Goal: Task Accomplishment & Management: Manage account settings

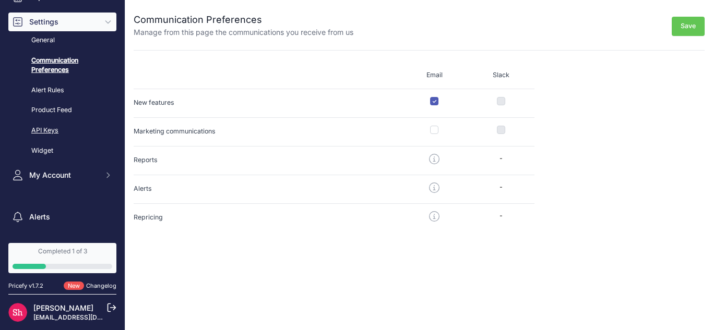
scroll to position [134, 0]
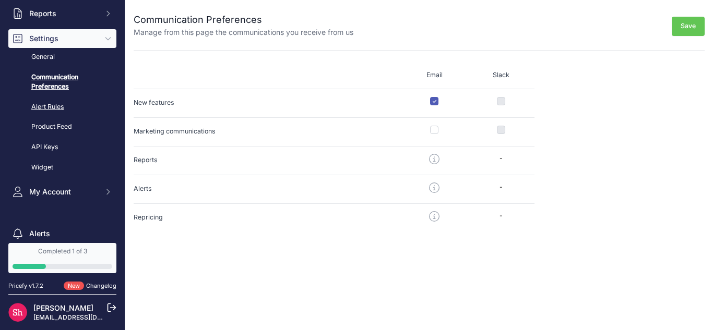
click at [40, 110] on link "Alert Rules" at bounding box center [62, 107] width 108 height 18
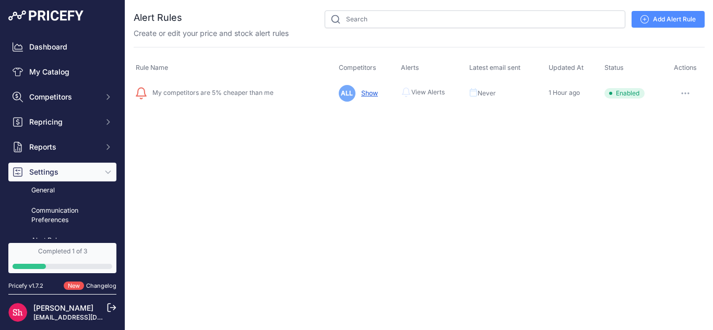
click at [644, 20] on icon at bounding box center [644, 19] width 8 height 8
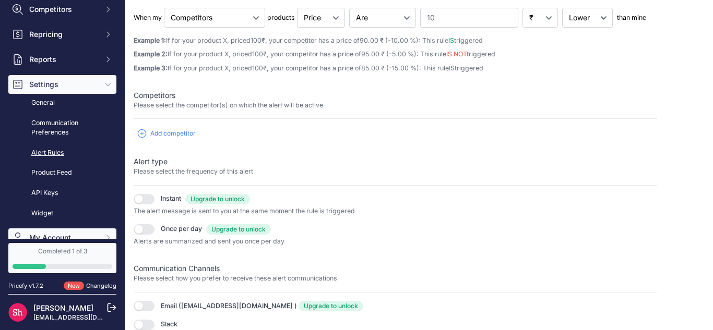
scroll to position [104, 0]
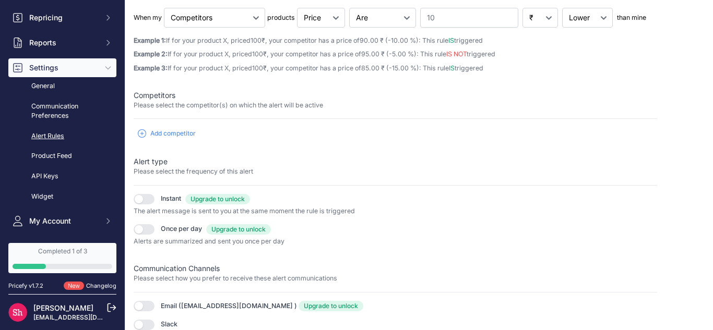
click at [54, 134] on link "Alert Rules" at bounding box center [62, 136] width 108 height 18
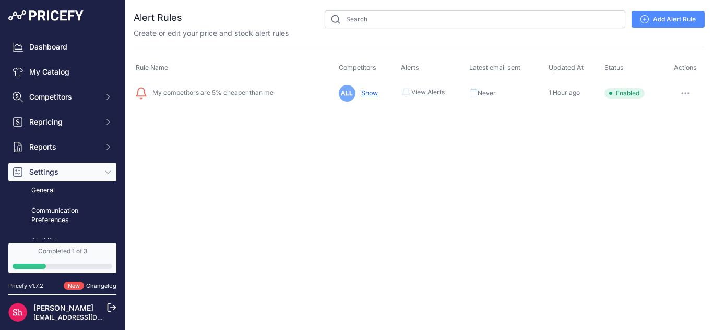
click at [645, 23] on link "Add Alert Rule" at bounding box center [668, 19] width 73 height 17
click at [661, 15] on link "Add Alert Rule" at bounding box center [668, 19] width 73 height 17
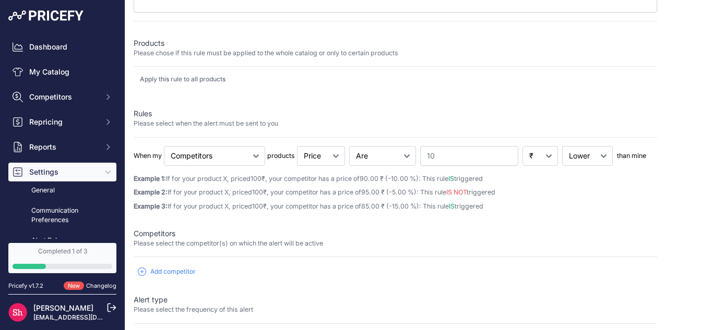
scroll to position [81, 0]
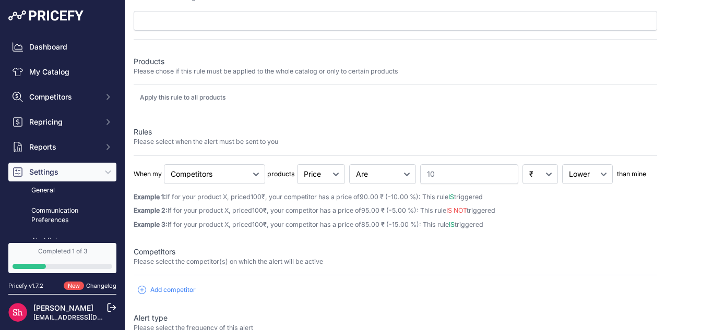
click at [184, 286] on span "Add competitor" at bounding box center [172, 290] width 45 height 8
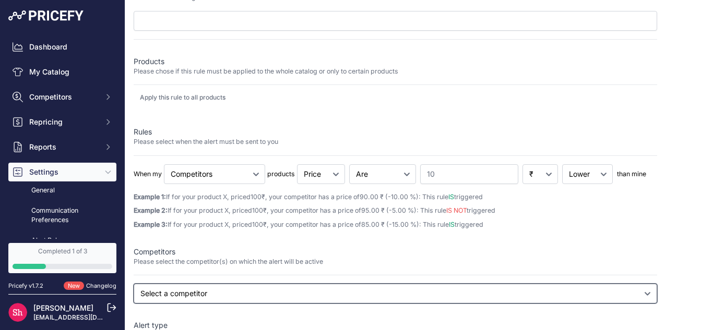
click at [194, 286] on select "Select a competitor All competitors amazon.ca nepal.ubuy.com onbuy.com" at bounding box center [396, 294] width 524 height 20
click at [134, 304] on select "Select a competitor All competitors amazon.ca nepal.ubuy.com onbuy.com" at bounding box center [396, 294] width 524 height 20
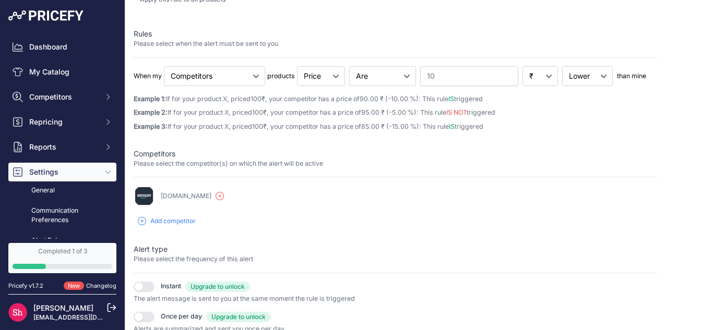
scroll to position [162, 0]
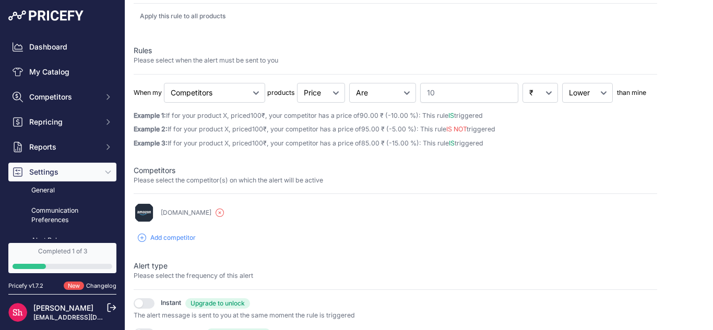
click at [216, 213] on icon "button" at bounding box center [220, 213] width 8 height 8
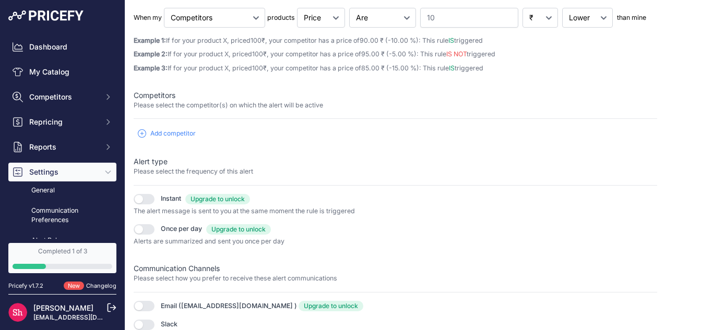
scroll to position [0, 0]
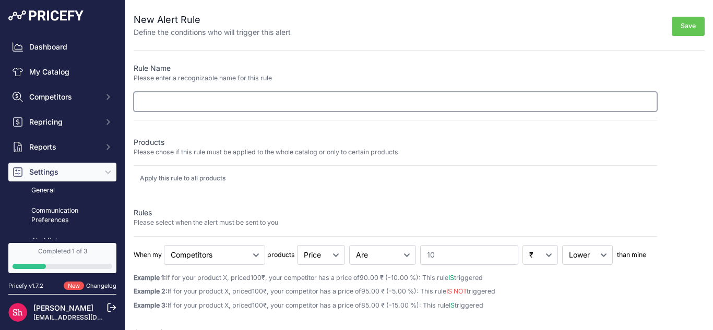
click at [285, 99] on input "text" at bounding box center [396, 102] width 524 height 20
type input "new test"
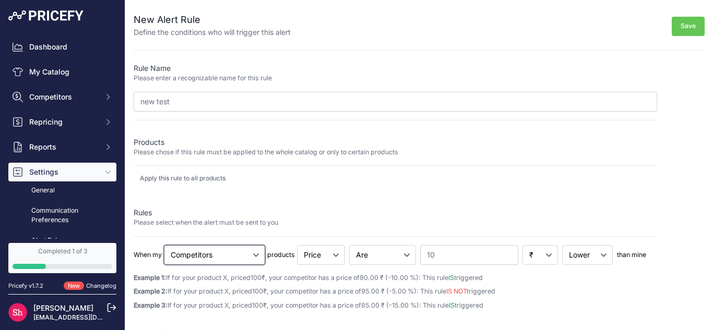
click at [243, 254] on select "Cheapest Competitor Highest Competitor Competitors" at bounding box center [214, 255] width 101 height 20
click at [164, 245] on select "Cheapest Competitor Highest Competitor Competitors" at bounding box center [214, 255] width 101 height 20
drag, startPoint x: 218, startPoint y: 265, endPoint x: 222, endPoint y: 260, distance: 6.3
click at [219, 265] on div "When my Cheapest Competitor Highest Competitor Competitors Price Stock" at bounding box center [396, 278] width 524 height 66
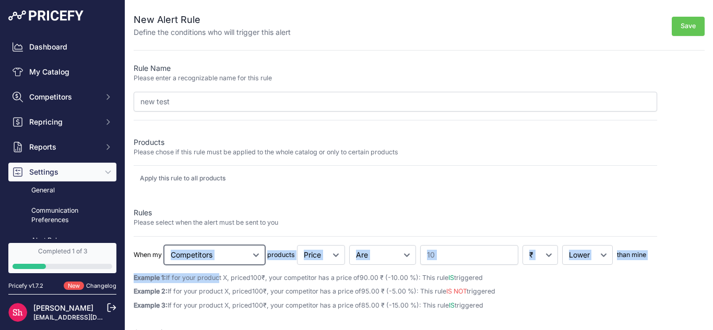
click at [224, 257] on select "Cheapest Competitor Highest Competitor Competitors" at bounding box center [214, 255] width 101 height 20
click at [223, 256] on select "Cheapest Competitor Highest Competitor Competitors" at bounding box center [214, 255] width 101 height 20
select select "cheapest"
click at [164, 245] on select "Cheapest Competitor Highest Competitor Competitors" at bounding box center [214, 255] width 101 height 20
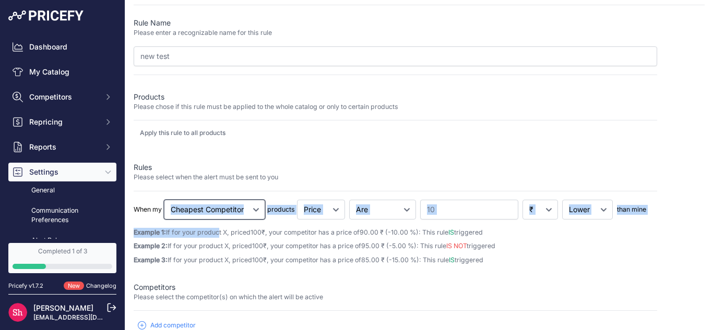
scroll to position [104, 0]
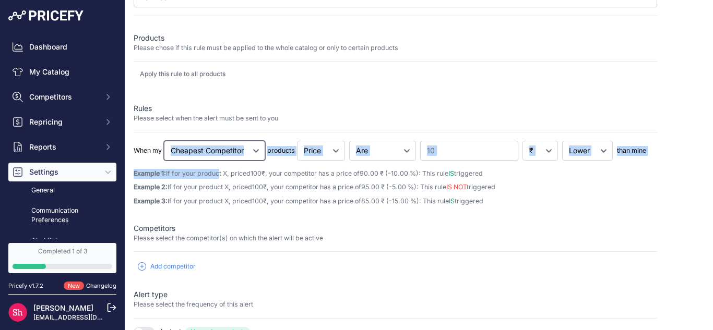
click at [226, 145] on select "Cheapest Competitor Highest Competitor Competitors" at bounding box center [214, 151] width 101 height 20
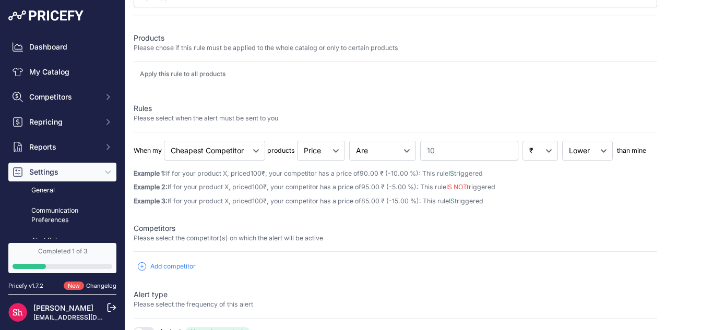
click at [310, 127] on div "Rules Please select when the alert must be sent to you" at bounding box center [396, 117] width 524 height 29
click at [323, 155] on select "Price Stock" at bounding box center [321, 151] width 48 height 20
click at [298, 141] on select "Price Stock" at bounding box center [321, 151] width 48 height 20
click at [369, 153] on select "Goes Up Goes Down Are" at bounding box center [382, 151] width 67 height 20
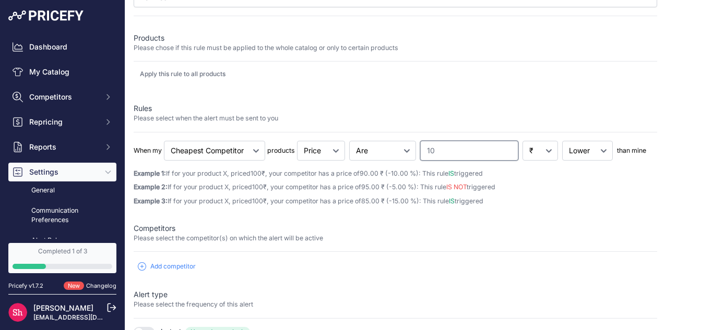
click at [454, 153] on input "10" at bounding box center [469, 151] width 98 height 20
click at [389, 142] on select "Goes Up Goes Down Are" at bounding box center [382, 151] width 67 height 20
click at [390, 148] on select "Goes Up Goes Down Are" at bounding box center [382, 151] width 67 height 20
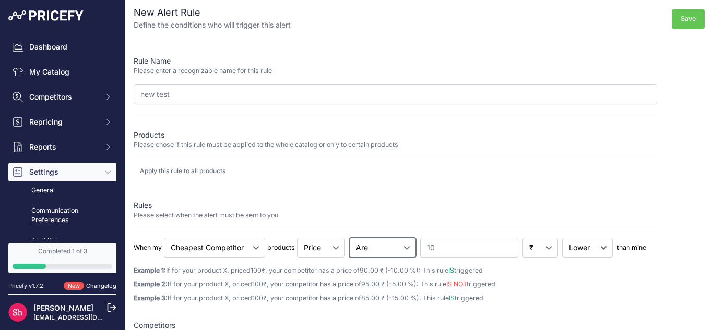
scroll to position [0, 0]
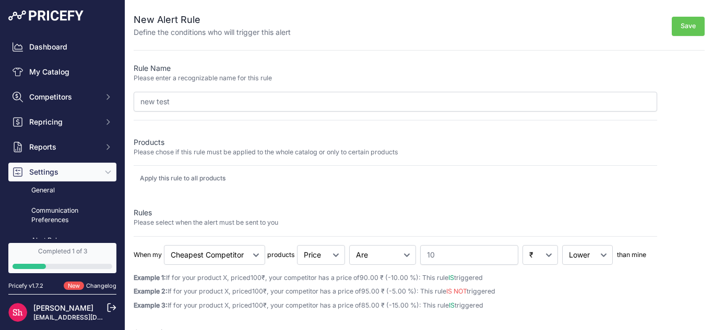
click at [683, 20] on button "Save" at bounding box center [688, 26] width 33 height 19
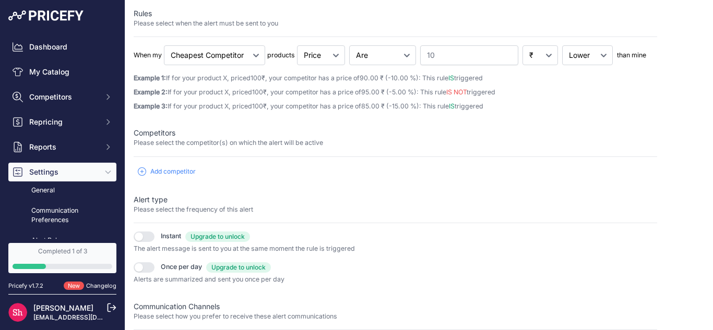
scroll to position [157, 0]
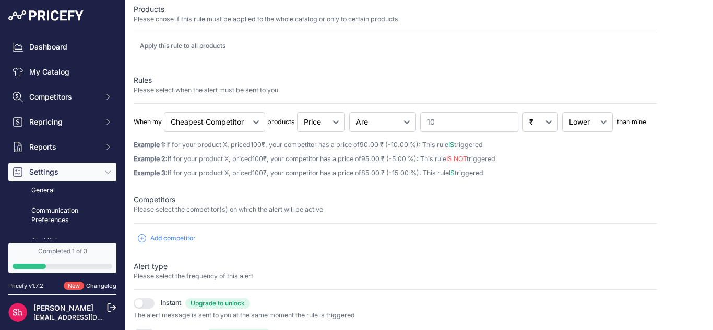
click at [175, 239] on span "Add competitor" at bounding box center [172, 238] width 45 height 8
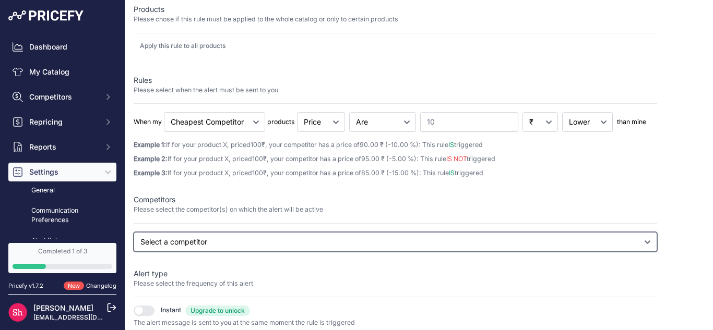
click at [175, 239] on select "Select a competitor All competitors [DOMAIN_NAME] [DOMAIN_NAME] [DOMAIN_NAME]" at bounding box center [396, 242] width 524 height 20
click at [134, 252] on select "Select a competitor All competitors [DOMAIN_NAME] [DOMAIN_NAME] [DOMAIN_NAME]" at bounding box center [396, 242] width 524 height 20
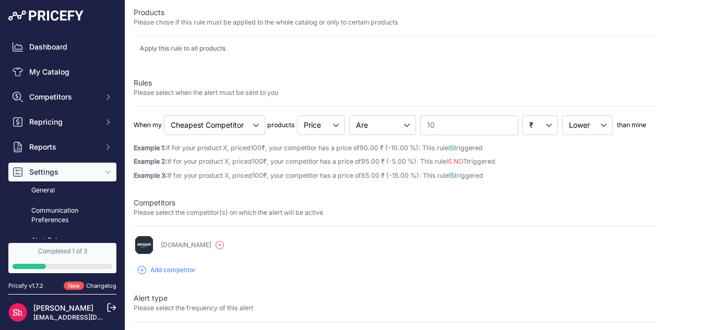
scroll to position [0, 0]
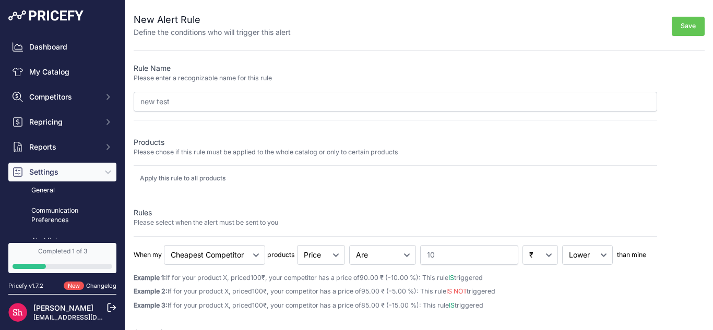
click at [683, 17] on button "Save" at bounding box center [688, 26] width 33 height 19
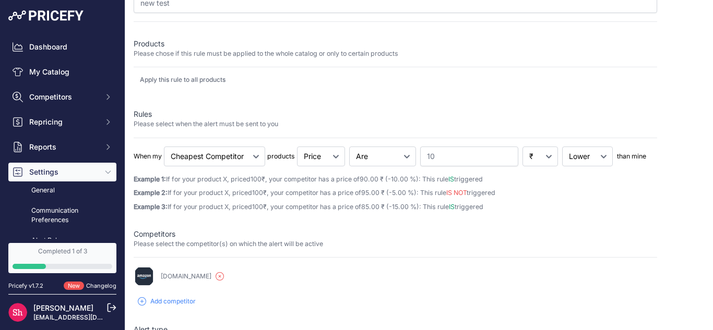
scroll to position [157, 0]
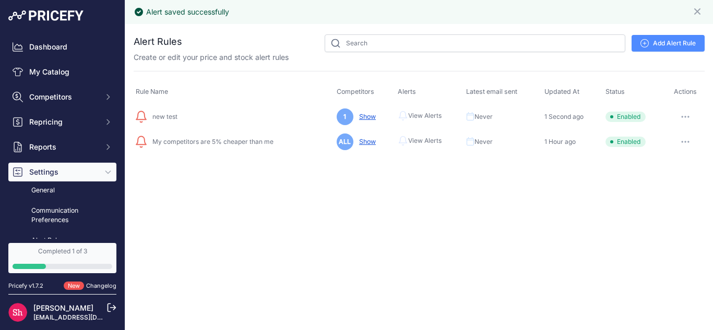
click at [364, 115] on link "Show" at bounding box center [365, 117] width 21 height 8
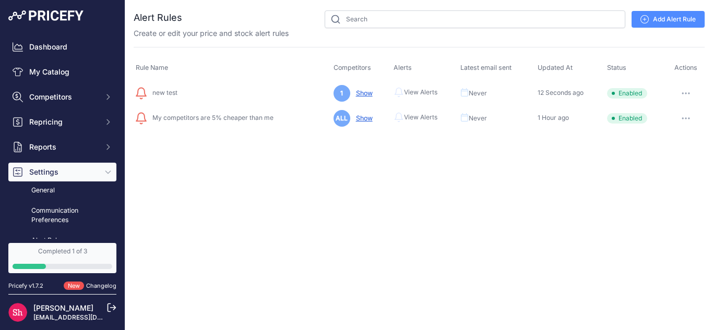
click at [371, 121] on link "Show" at bounding box center [362, 118] width 21 height 8
click at [418, 88] on span "View Alerts" at bounding box center [420, 92] width 33 height 8
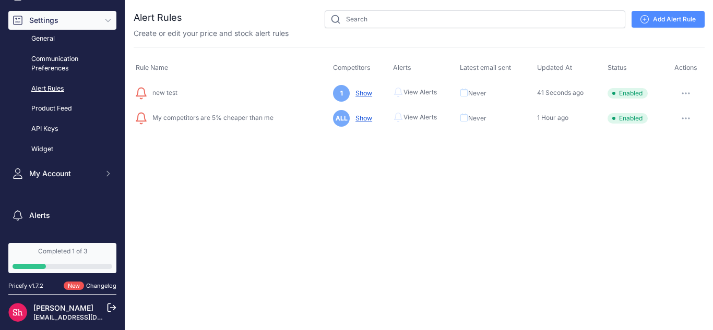
scroll to position [134, 0]
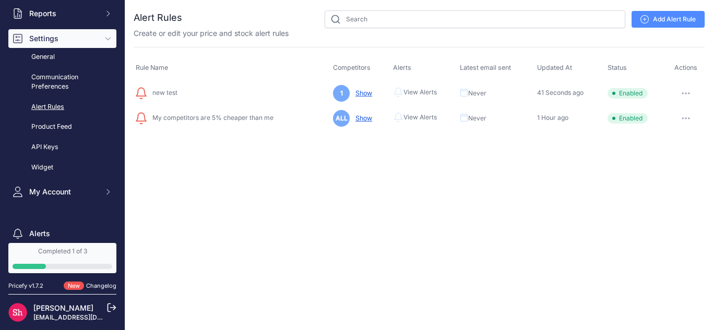
drag, startPoint x: 162, startPoint y: 20, endPoint x: 135, endPoint y: 20, distance: 27.1
click at [135, 20] on div "Alert Rules Add Alert Rule" at bounding box center [419, 19] width 571 height 18
drag, startPoint x: 134, startPoint y: 18, endPoint x: 187, endPoint y: 23, distance: 53.5
click at [187, 23] on div "Alert Rules Add Alert Rule" at bounding box center [419, 19] width 571 height 18
copy div "Alert Rules"
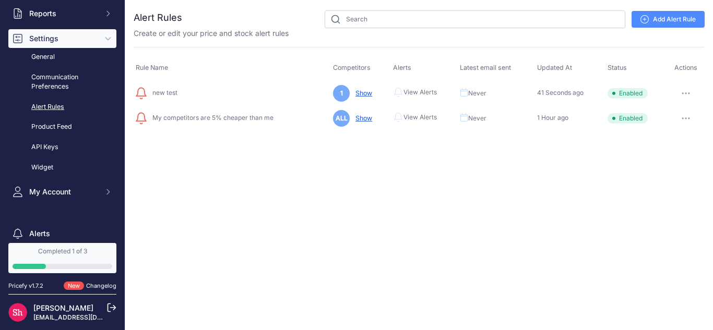
click at [272, 45] on div "Alert Rules" at bounding box center [419, 70] width 571 height 121
drag, startPoint x: 294, startPoint y: 34, endPoint x: 133, endPoint y: 34, distance: 161.3
click at [133, 34] on div "You are not connected to the internet. Alert Rules" at bounding box center [419, 70] width 588 height 141
copy p "Create or edit your price and stock alert rules"
click at [406, 328] on div "Close You are not connected to the internet." at bounding box center [419, 165] width 588 height 330
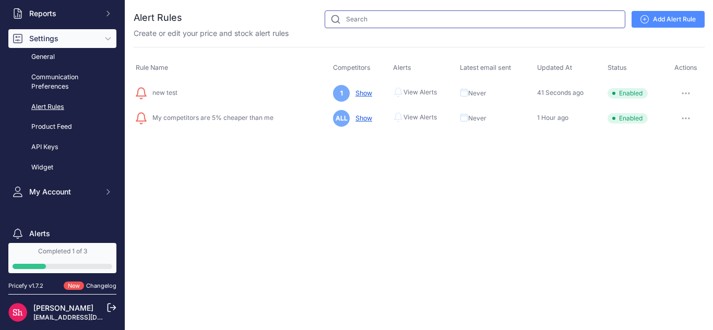
click at [378, 26] on input "text" at bounding box center [475, 19] width 301 height 18
drag, startPoint x: 174, startPoint y: 64, endPoint x: 133, endPoint y: 66, distance: 41.8
click at [133, 66] on div "You are not connected to the internet. Alert Rules" at bounding box center [419, 70] width 588 height 141
copy div "Rule Name"
drag, startPoint x: 330, startPoint y: 67, endPoint x: 371, endPoint y: 67, distance: 41.2
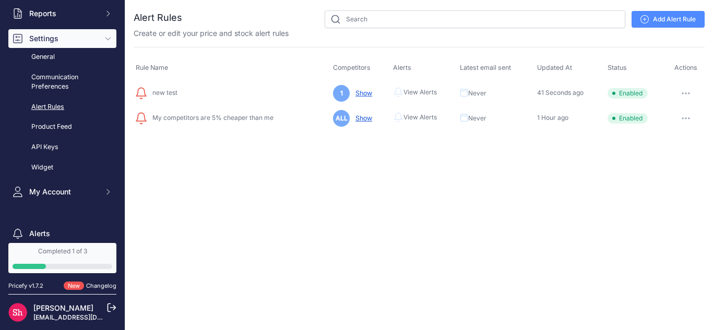
click at [371, 67] on th "Competitors" at bounding box center [361, 68] width 60 height 25
copy span "Competitors"
drag, startPoint x: 391, startPoint y: 67, endPoint x: 411, endPoint y: 68, distance: 20.4
click at [411, 68] on th "Alerts" at bounding box center [424, 68] width 67 height 25
copy span "Alerts"
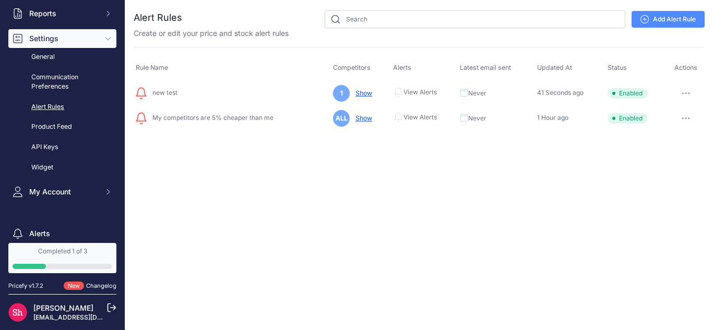
drag, startPoint x: 459, startPoint y: 70, endPoint x: 514, endPoint y: 67, distance: 54.9
click at [514, 67] on th "Latest email sent" at bounding box center [496, 68] width 77 height 25
copy span "Latest email sent"
drag, startPoint x: 535, startPoint y: 68, endPoint x: 572, endPoint y: 67, distance: 36.5
click at [572, 67] on th "Updated At" at bounding box center [570, 68] width 70 height 25
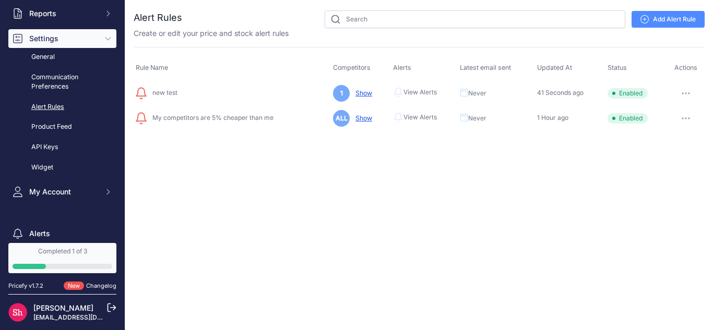
copy span "Updated At"
drag, startPoint x: 607, startPoint y: 69, endPoint x: 628, endPoint y: 68, distance: 20.9
click at [628, 68] on th "Status" at bounding box center [636, 68] width 62 height 25
copy span "Status"
drag, startPoint x: 695, startPoint y: 69, endPoint x: 702, endPoint y: 69, distance: 6.3
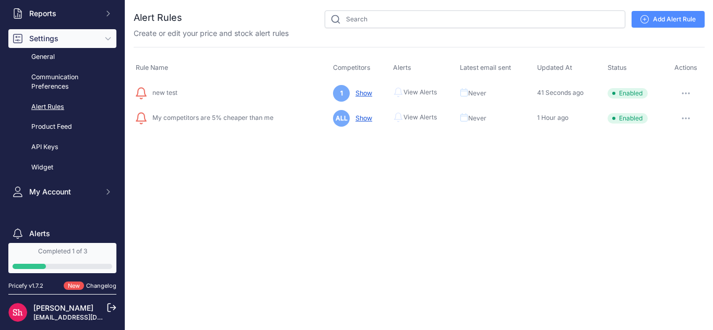
click at [702, 69] on th "Actions" at bounding box center [686, 68] width 38 height 25
copy span "Actions"
drag, startPoint x: 187, startPoint y: 94, endPoint x: 153, endPoint y: 93, distance: 34.5
click at [153, 93] on div "new test" at bounding box center [232, 93] width 193 height 13
copy span "new test"
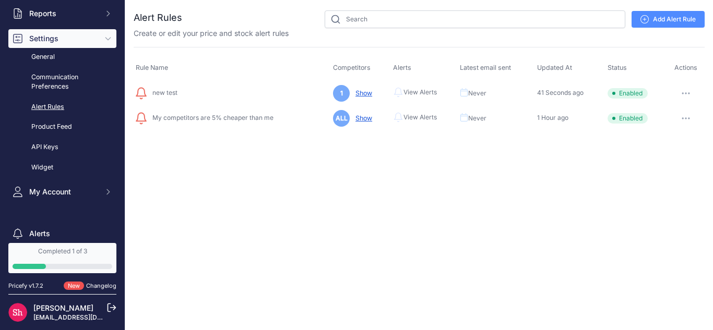
click at [652, 29] on div "Create or edit your price and stock alert rules" at bounding box center [419, 33] width 571 height 10
click at [652, 20] on link "Add Alert Rule" at bounding box center [668, 19] width 73 height 17
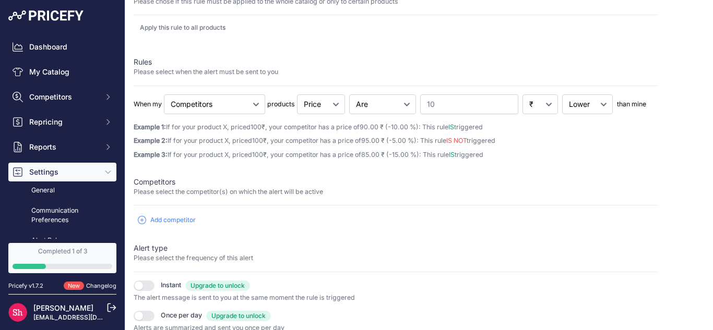
scroll to position [157, 0]
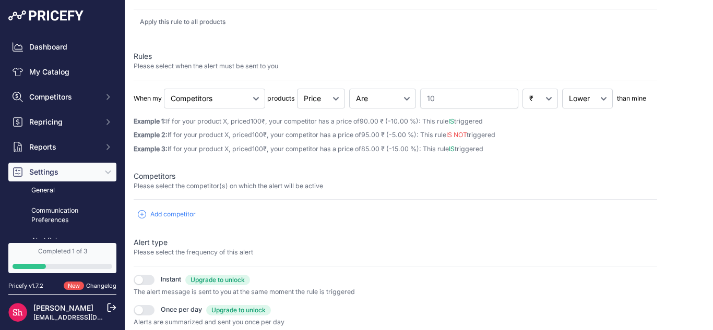
click at [168, 217] on span "Add competitor" at bounding box center [172, 214] width 45 height 8
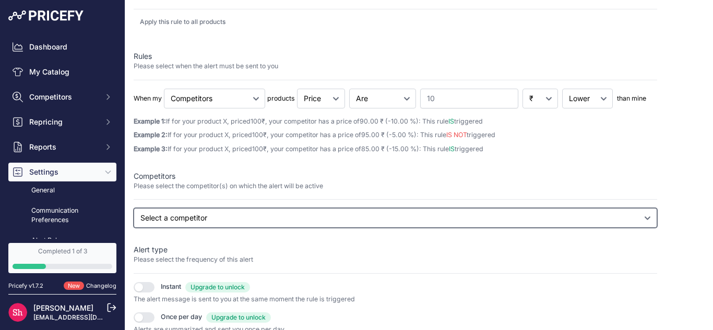
click at [175, 222] on select "Select a competitor All competitors [DOMAIN_NAME] [DOMAIN_NAME] [DOMAIN_NAME]" at bounding box center [396, 218] width 524 height 20
click at [134, 228] on select "Select a competitor All competitors [DOMAIN_NAME] [DOMAIN_NAME] [DOMAIN_NAME]" at bounding box center [396, 218] width 524 height 20
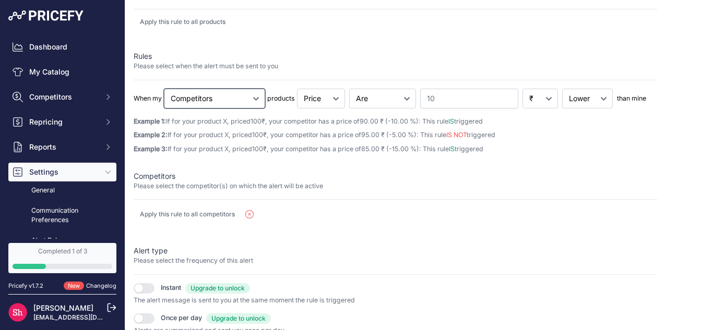
click at [227, 105] on select "Cheapest Competitor Highest Competitor Competitors" at bounding box center [214, 99] width 101 height 20
click at [164, 89] on select "Cheapest Competitor Highest Competitor Competitors" at bounding box center [214, 99] width 101 height 20
click at [249, 215] on icon "button" at bounding box center [249, 214] width 8 height 8
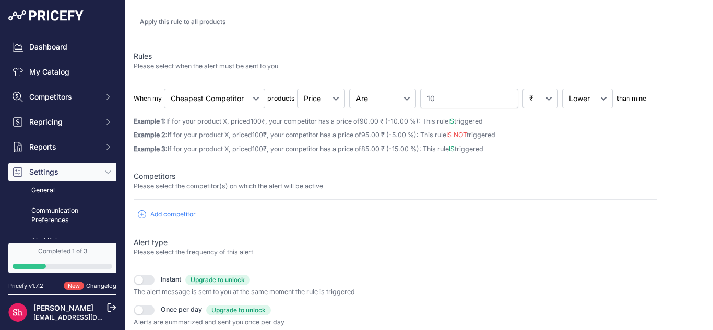
click at [185, 216] on span "Add competitor" at bounding box center [172, 214] width 45 height 8
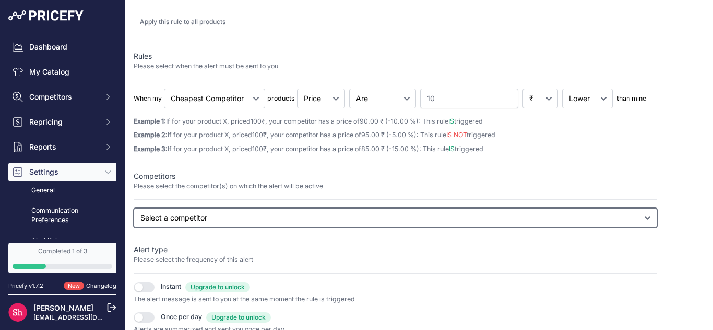
click at [200, 223] on select "Select a competitor All competitors [DOMAIN_NAME] [DOMAIN_NAME] [DOMAIN_NAME]" at bounding box center [396, 218] width 524 height 20
click at [134, 228] on select "Select a competitor All competitors [DOMAIN_NAME] [DOMAIN_NAME] [DOMAIN_NAME]" at bounding box center [396, 218] width 524 height 20
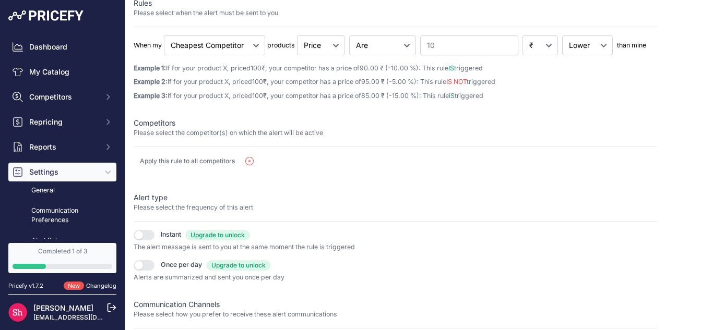
scroll to position [194, 0]
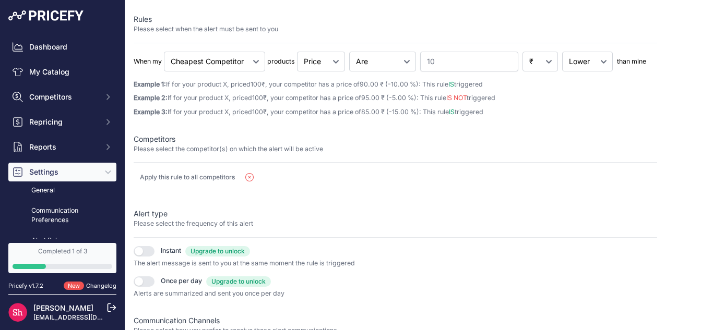
click at [251, 180] on icon "button" at bounding box center [249, 177] width 8 height 8
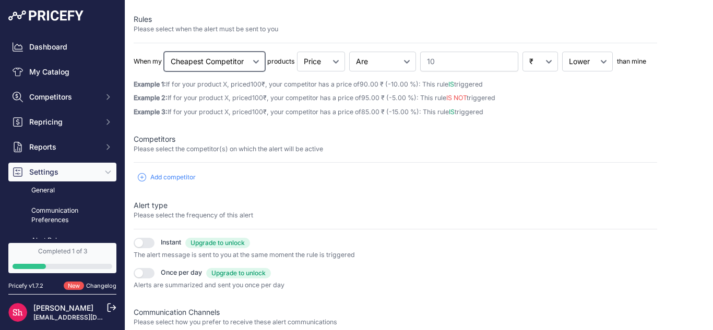
click at [230, 61] on select "Cheapest Competitor Highest Competitor Competitors" at bounding box center [214, 62] width 101 height 20
click at [164, 52] on select "Cheapest Competitor Highest Competitor Competitors" at bounding box center [214, 62] width 101 height 20
click at [192, 180] on span "Add competitor" at bounding box center [172, 177] width 45 height 8
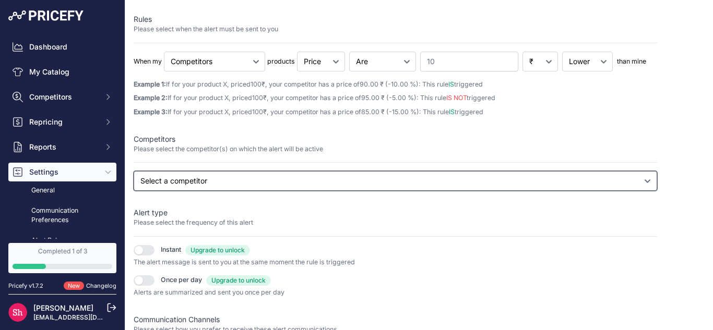
click at [191, 186] on select "Select a competitor All competitors [DOMAIN_NAME] [DOMAIN_NAME] [DOMAIN_NAME]" at bounding box center [396, 181] width 524 height 20
click at [134, 191] on select "Select a competitor All competitors [DOMAIN_NAME] [DOMAIN_NAME] [DOMAIN_NAME]" at bounding box center [396, 181] width 524 height 20
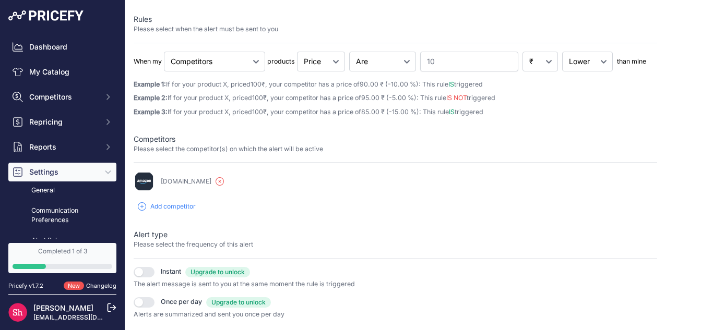
click at [184, 206] on span "Add competitor" at bounding box center [172, 207] width 45 height 8
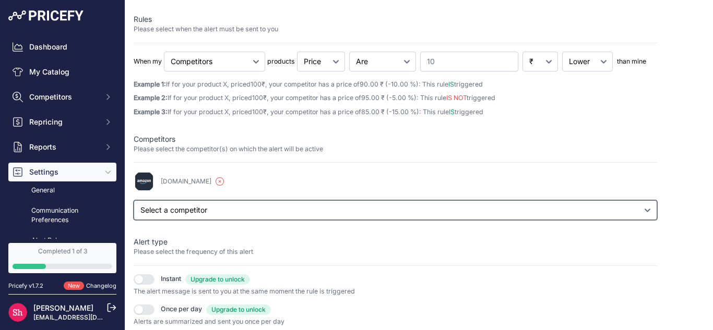
click at [194, 217] on select "Select a competitor All competitors nepal.ubuy.com onbuy.com" at bounding box center [396, 210] width 524 height 20
click at [134, 200] on select "Select a competitor All competitors nepal.ubuy.com onbuy.com" at bounding box center [396, 210] width 524 height 20
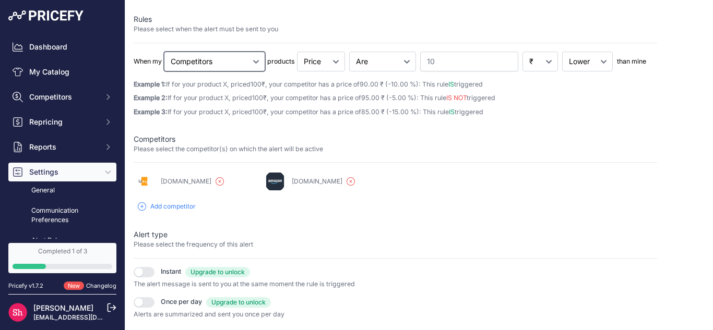
click at [249, 57] on select "Cheapest Competitor Highest Competitor Competitors" at bounding box center [214, 62] width 101 height 20
select select "cheapest"
click at [164, 52] on select "Cheapest Competitor Highest Competitor Competitors" at bounding box center [214, 62] width 101 height 20
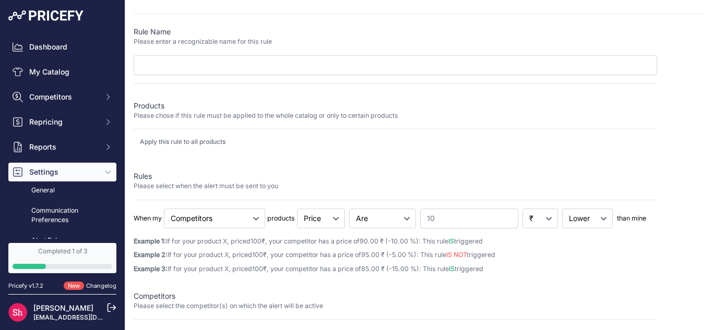
scroll to position [52, 0]
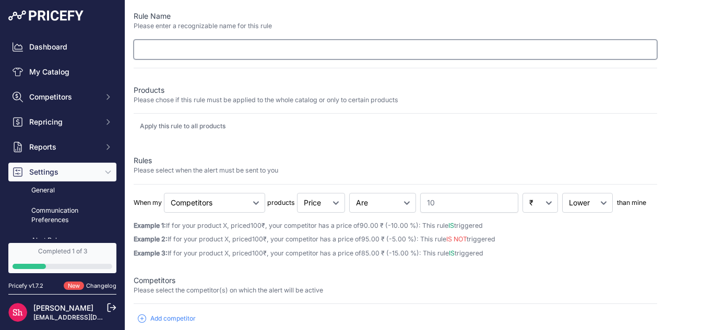
click at [234, 53] on input "text" at bounding box center [396, 50] width 524 height 20
type input "test 2"
click at [250, 207] on select "Cheapest Competitor Highest Competitor Competitors" at bounding box center [214, 203] width 101 height 20
click at [164, 193] on select "Cheapest Competitor Highest Competitor Competitors" at bounding box center [214, 203] width 101 height 20
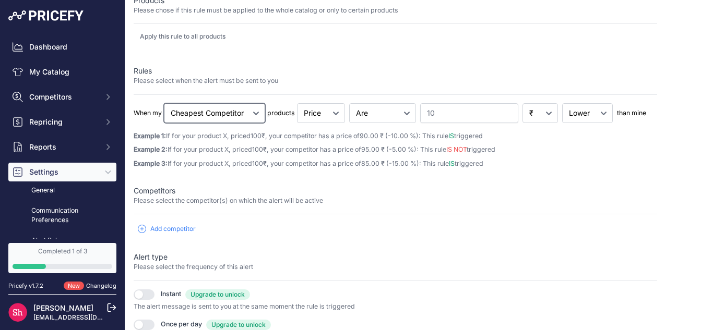
scroll to position [157, 0]
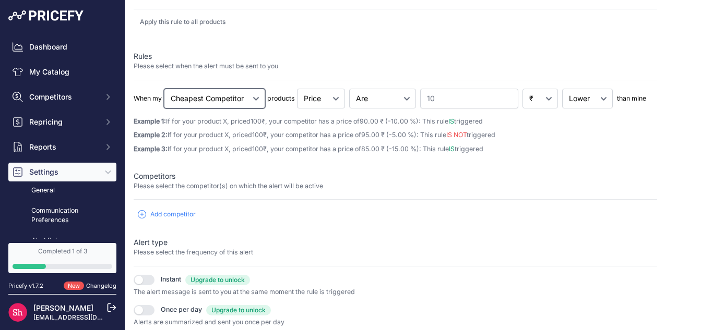
click at [234, 101] on select "Cheapest Competitor Highest Competitor Competitors" at bounding box center [214, 99] width 101 height 20
click at [185, 213] on span "Add competitor" at bounding box center [172, 214] width 45 height 8
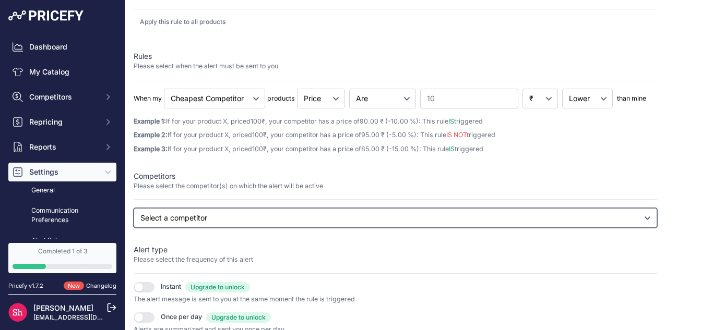
click at [185, 213] on select "Select a competitor All competitors [DOMAIN_NAME] [DOMAIN_NAME] [DOMAIN_NAME]" at bounding box center [396, 218] width 524 height 20
click at [134, 228] on select "Select a competitor All competitors [DOMAIN_NAME] [DOMAIN_NAME] [DOMAIN_NAME]" at bounding box center [396, 218] width 524 height 20
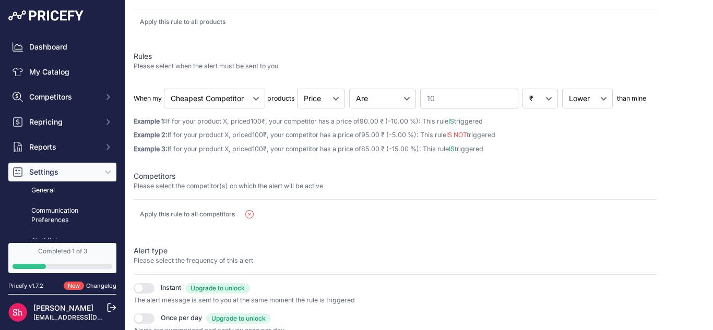
click at [249, 214] on icon "button" at bounding box center [249, 214] width 8 height 8
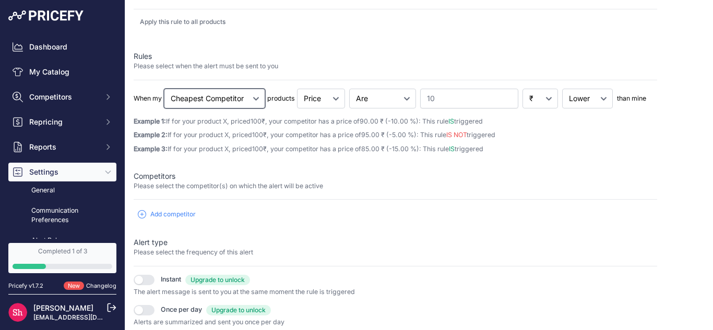
click at [258, 94] on select "Cheapest Competitor Highest Competitor Competitors" at bounding box center [214, 99] width 101 height 20
select select "competitors"
click at [164, 89] on select "Cheapest Competitor Highest Competitor Competitors" at bounding box center [214, 99] width 101 height 20
click at [193, 210] on span "Add competitor" at bounding box center [172, 214] width 45 height 8
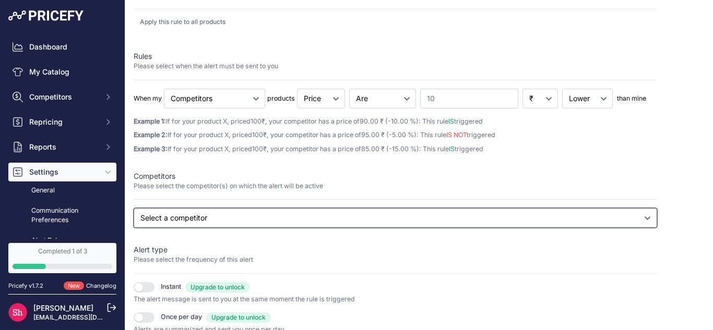
click at [197, 219] on select "Select a competitor All competitors [DOMAIN_NAME] [DOMAIN_NAME] [DOMAIN_NAME]" at bounding box center [396, 218] width 524 height 20
click at [134, 228] on select "Select a competitor All competitors [DOMAIN_NAME] [DOMAIN_NAME] [DOMAIN_NAME]" at bounding box center [396, 218] width 524 height 20
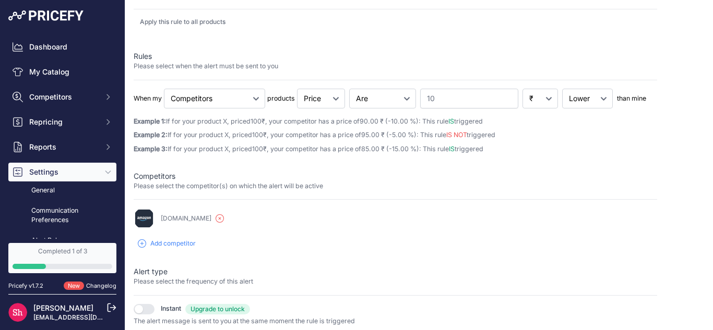
click at [181, 244] on span "Add competitor" at bounding box center [172, 244] width 45 height 8
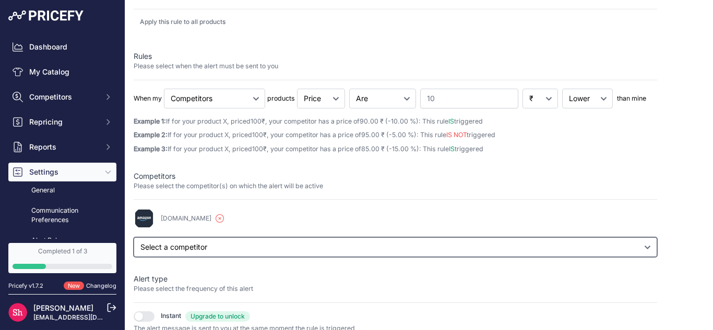
click at [187, 242] on select "Select a competitor All competitors [DOMAIN_NAME] [DOMAIN_NAME]" at bounding box center [396, 247] width 524 height 20
click at [134, 237] on select "Select a competitor All competitors nepal.ubuy.com onbuy.com" at bounding box center [396, 247] width 524 height 20
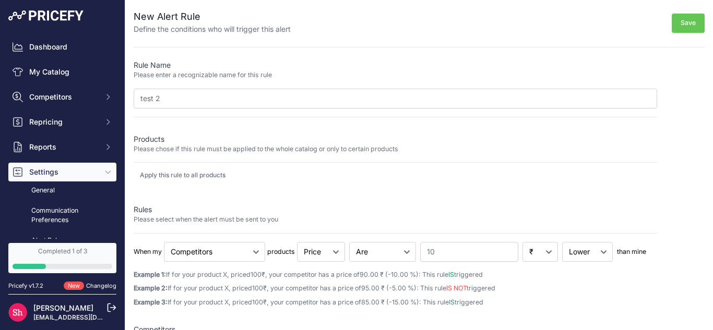
scroll to position [0, 0]
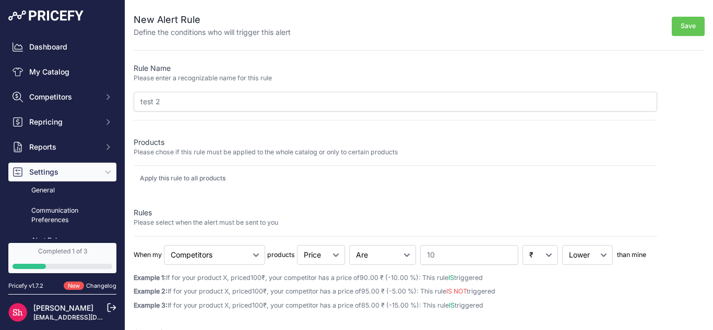
click at [677, 29] on button "Save" at bounding box center [688, 26] width 33 height 19
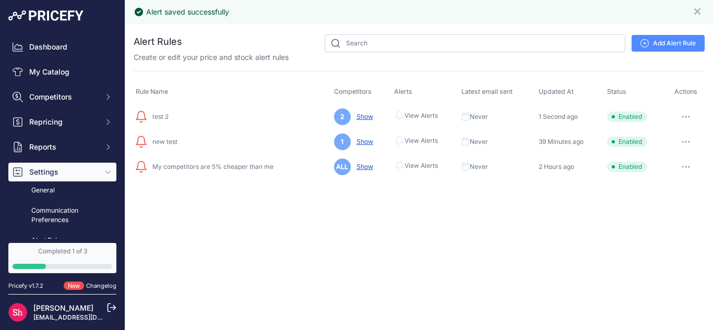
click at [661, 37] on link "Add Alert Rule" at bounding box center [668, 43] width 73 height 17
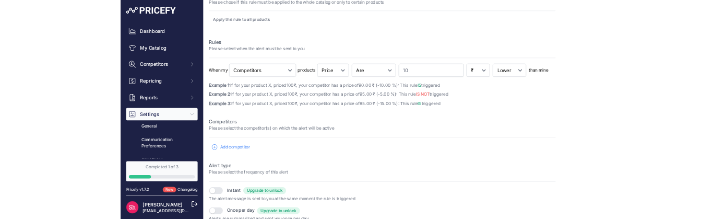
scroll to position [133, 0]
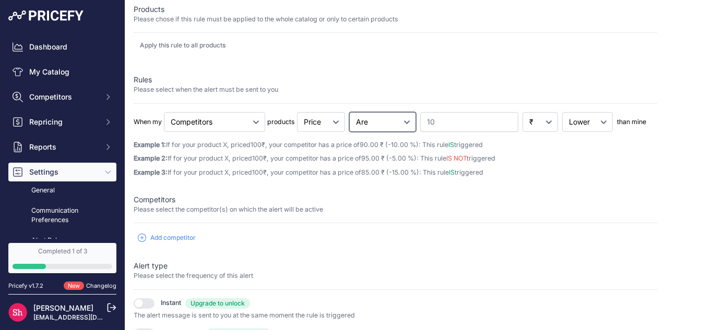
click at [401, 121] on select "Goes Up Goes Down Are" at bounding box center [382, 122] width 67 height 20
click at [400, 121] on select "Goes Up Goes Down Are" at bounding box center [382, 122] width 67 height 20
click at [249, 123] on select "Cheapest Competitor Highest Competitor Competitors" at bounding box center [214, 122] width 101 height 20
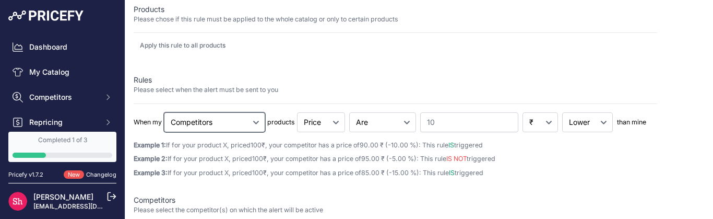
click at [232, 122] on select "Cheapest Competitor Highest Competitor Competitors" at bounding box center [214, 122] width 101 height 20
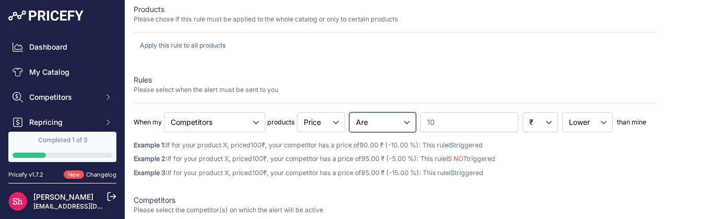
click at [406, 126] on select "Goes Up Goes Down Are" at bounding box center [382, 122] width 67 height 20
click at [332, 126] on select "Price Stock" at bounding box center [321, 122] width 48 height 20
click at [403, 130] on select "Goes Up Goes Down Are" at bounding box center [382, 122] width 67 height 20
click at [456, 121] on input "10" at bounding box center [469, 122] width 98 height 20
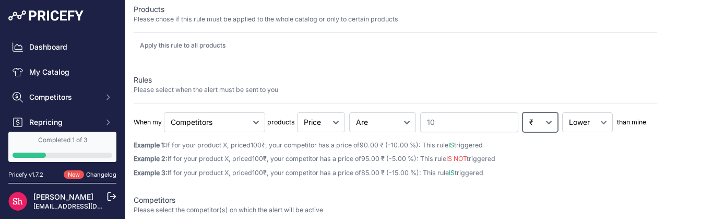
click at [527, 123] on select "% ₹" at bounding box center [539, 122] width 35 height 20
click at [397, 118] on select "Goes Up Goes Down Are" at bounding box center [382, 122] width 67 height 20
click at [441, 125] on input "10" at bounding box center [469, 122] width 98 height 20
click at [381, 118] on select "Goes Up Goes Down Are" at bounding box center [382, 122] width 67 height 20
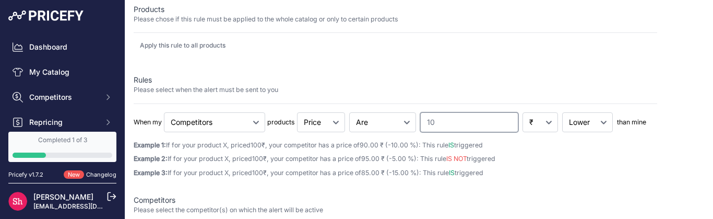
click at [464, 122] on input "10" at bounding box center [469, 122] width 98 height 20
click at [542, 123] on select "% ₹" at bounding box center [539, 122] width 35 height 20
click at [586, 123] on select "Lower Higher" at bounding box center [587, 122] width 51 height 20
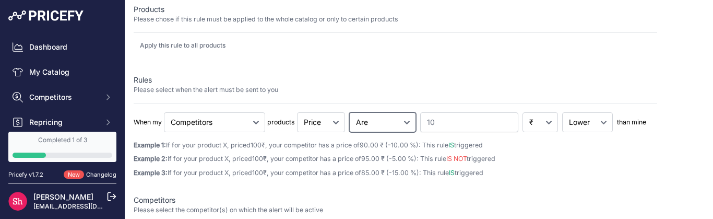
click at [396, 128] on select "Goes Up Goes Down Are" at bounding box center [382, 122] width 67 height 20
click at [331, 124] on select "Price Stock" at bounding box center [321, 122] width 48 height 20
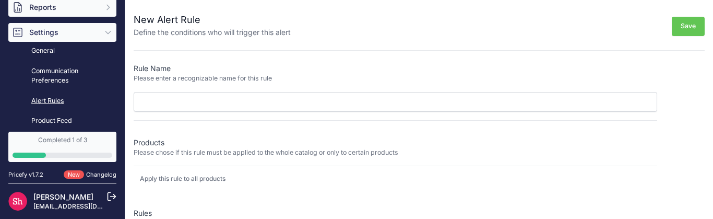
scroll to position [209, 0]
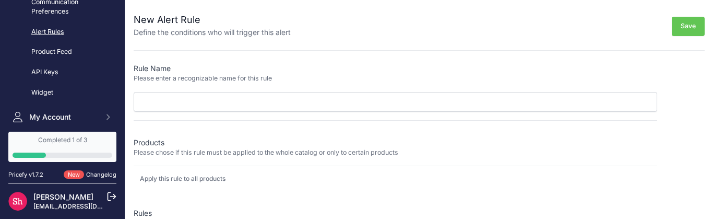
click at [52, 25] on link "Alert Rules" at bounding box center [62, 32] width 108 height 18
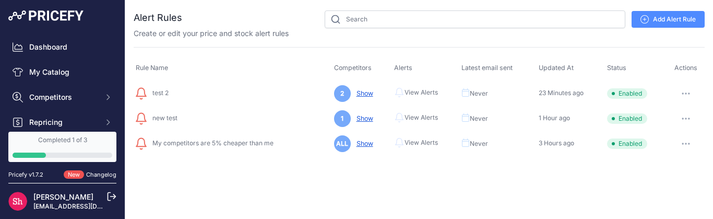
click at [689, 96] on button "button" at bounding box center [685, 93] width 21 height 15
click at [666, 20] on link "Add Alert Rule" at bounding box center [668, 19] width 73 height 17
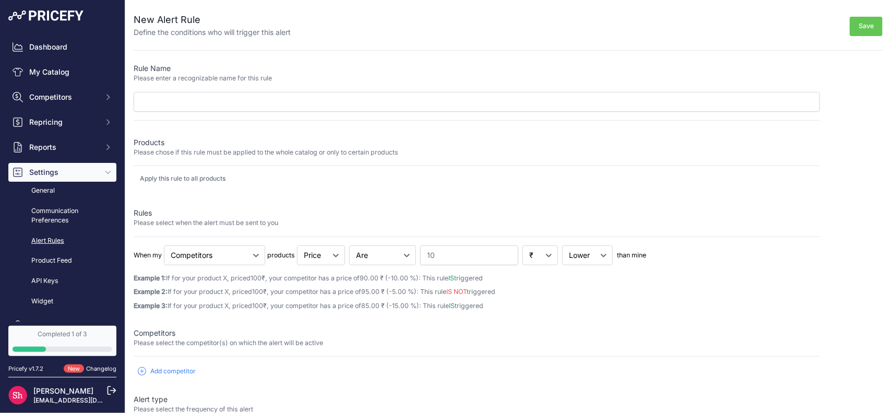
click at [164, 178] on p "Apply this rule to all products" at bounding box center [183, 178] width 86 height 8
click at [149, 180] on p "Apply this rule to all products" at bounding box center [183, 178] width 86 height 8
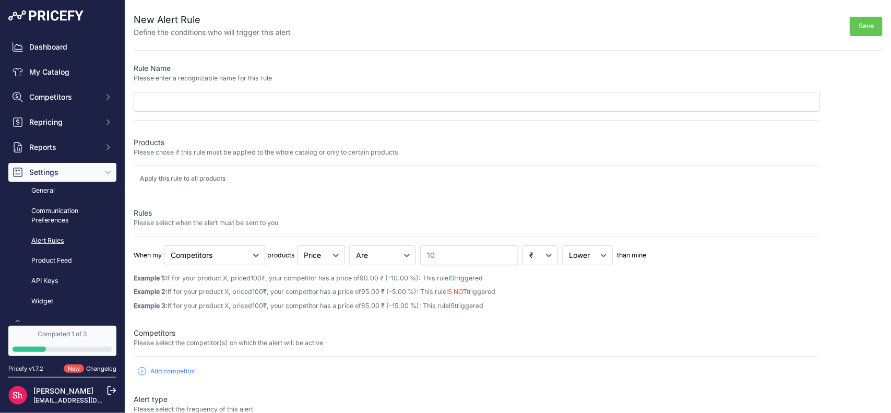
click at [160, 179] on p "Apply this rule to all products" at bounding box center [183, 178] width 86 height 8
click at [246, 195] on div "Rule Name Please enter a recognizable name for this rule Products Please chose …" at bounding box center [477, 315] width 686 height 505
click at [189, 179] on p "Apply this rule to all products" at bounding box center [183, 178] width 86 height 8
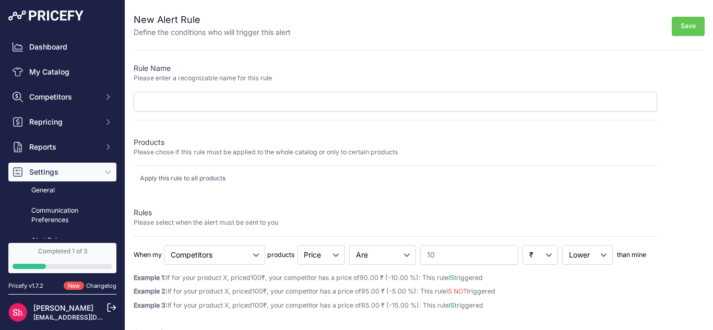
click at [253, 194] on div "Rule Name Please enter a recognizable name for this rule Products Please chose …" at bounding box center [396, 315] width 524 height 505
click at [206, 174] on p "Apply this rule to all products" at bounding box center [183, 178] width 86 height 8
click at [187, 189] on div "Apply this rule to all products" at bounding box center [396, 182] width 524 height 17
drag, startPoint x: 149, startPoint y: 176, endPoint x: 233, endPoint y: 185, distance: 85.0
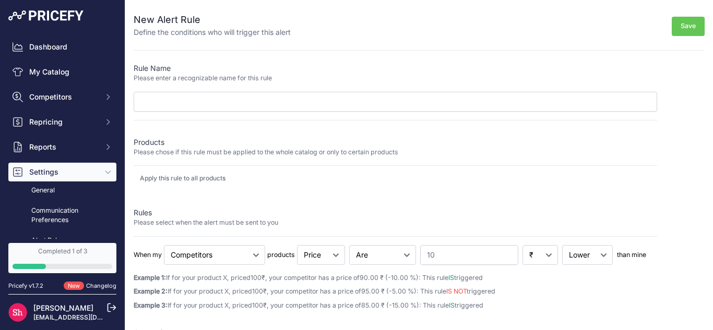
click at [233, 185] on div "Apply this rule to all products" at bounding box center [396, 182] width 524 height 17
drag, startPoint x: 243, startPoint y: 179, endPoint x: 17, endPoint y: 189, distance: 226.2
click at [17, 189] on div "Dashboard My Catalog Competitors Competitors Monitored URLs MAP infringements R…" at bounding box center [356, 165] width 713 height 330
click at [173, 195] on div "Rule Name Please enter a recognizable name for this rule Products Please chose …" at bounding box center [396, 315] width 524 height 505
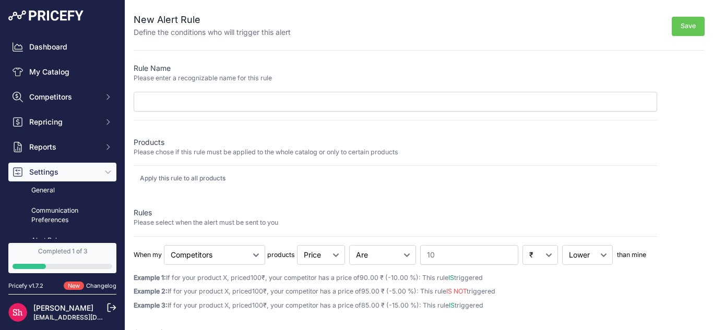
click at [187, 184] on div "Apply this rule to all products" at bounding box center [396, 182] width 524 height 17
click at [188, 184] on div "Apply this rule to all products" at bounding box center [396, 182] width 524 height 17
click at [198, 179] on p "Apply this rule to all products" at bounding box center [183, 178] width 86 height 8
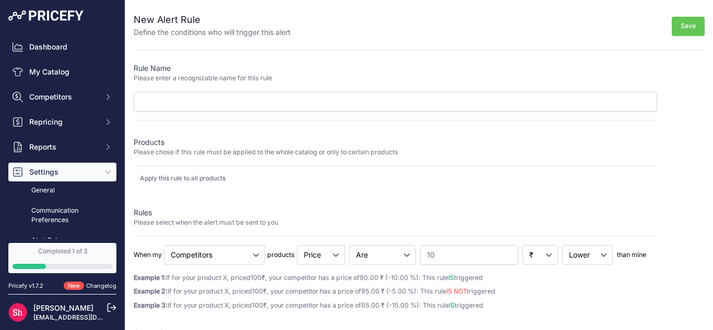
click at [155, 142] on p "Products" at bounding box center [396, 142] width 524 height 10
click at [261, 176] on div "Apply this rule to all products" at bounding box center [396, 178] width 524 height 8
drag, startPoint x: 191, startPoint y: 181, endPoint x: 155, endPoint y: 188, distance: 37.2
click at [155, 188] on div "Apply this rule to all products" at bounding box center [396, 182] width 524 height 17
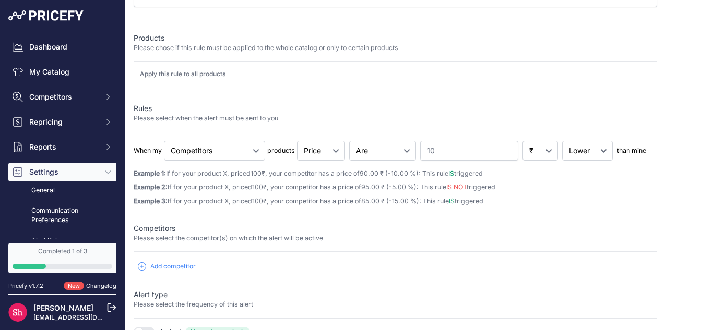
click at [241, 90] on div "Rule Name Please enter a recognizable name for this rule Products Please chose …" at bounding box center [396, 211] width 524 height 505
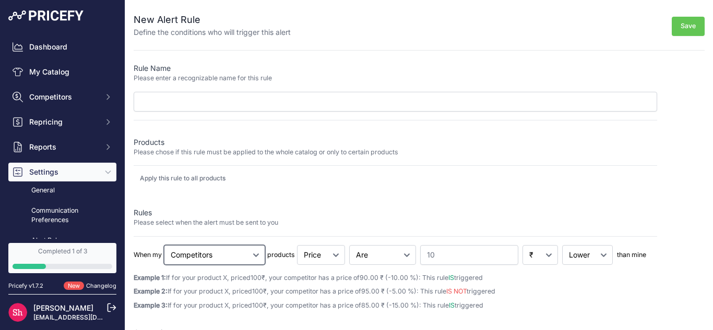
click at [248, 218] on select "Cheapest Competitor Highest Competitor Competitors" at bounding box center [214, 255] width 101 height 20
click at [164, 218] on select "Cheapest Competitor Highest Competitor Competitors" at bounding box center [214, 255] width 101 height 20
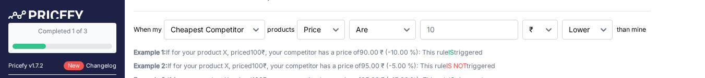
scroll to position [209, 0]
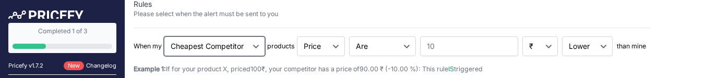
click at [220, 47] on select "Cheapest Competitor Highest Competitor Competitors" at bounding box center [214, 47] width 101 height 20
click at [164, 37] on select "Cheapest Competitor Highest Competitor Competitors" at bounding box center [214, 47] width 101 height 20
click at [221, 45] on select "Cheapest Competitor Highest Competitor Competitors" at bounding box center [214, 47] width 101 height 20
click at [164, 37] on select "Cheapest Competitor Highest Competitor Competitors" at bounding box center [214, 47] width 101 height 20
click at [213, 48] on select "Cheapest Competitor Highest Competitor Competitors" at bounding box center [214, 47] width 101 height 20
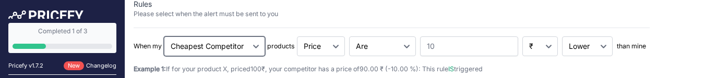
click at [164, 37] on select "Cheapest Competitor Highest Competitor Competitors" at bounding box center [214, 47] width 101 height 20
click at [215, 42] on select "Cheapest Competitor Highest Competitor Competitors" at bounding box center [214, 47] width 101 height 20
click at [164, 37] on select "Cheapest Competitor Highest Competitor Competitors" at bounding box center [214, 47] width 101 height 20
click at [213, 46] on select "Cheapest Competitor Highest Competitor Competitors" at bounding box center [214, 47] width 101 height 20
click at [164, 37] on select "Cheapest Competitor Highest Competitor Competitors" at bounding box center [214, 47] width 101 height 20
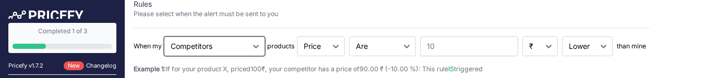
click at [219, 40] on select "Cheapest Competitor Highest Competitor Competitors" at bounding box center [214, 47] width 101 height 20
click at [164, 37] on select "Cheapest Competitor Highest Competitor Competitors" at bounding box center [214, 47] width 101 height 20
click at [221, 44] on select "Cheapest Competitor Highest Competitor Competitors" at bounding box center [214, 47] width 101 height 20
click at [164, 37] on select "Cheapest Competitor Highest Competitor Competitors" at bounding box center [214, 47] width 101 height 20
click at [221, 45] on select "Cheapest Competitor Highest Competitor Competitors" at bounding box center [214, 47] width 101 height 20
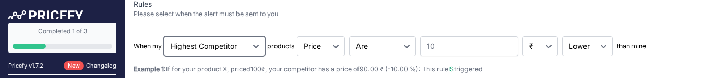
click at [164, 37] on select "Cheapest Competitor Highest Competitor Competitors" at bounding box center [214, 47] width 101 height 20
click at [221, 37] on select "Cheapest Competitor Highest Competitor Competitors" at bounding box center [214, 47] width 101 height 20
click at [164, 37] on select "Cheapest Competitor Highest Competitor Competitors" at bounding box center [214, 47] width 101 height 20
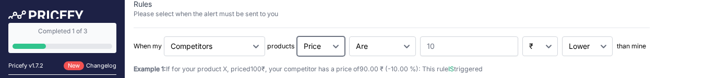
click at [314, 51] on select "Price Stock" at bounding box center [321, 47] width 48 height 20
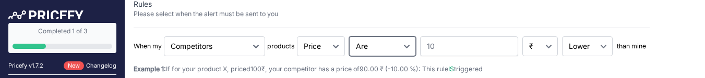
click at [383, 49] on select "Goes Up Goes Down Are" at bounding box center [382, 47] width 67 height 20
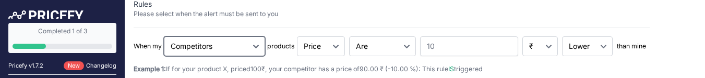
click at [264, 46] on select "Cheapest Competitor Highest Competitor Competitors" at bounding box center [214, 47] width 101 height 20
click at [164, 37] on select "Cheapest Competitor Highest Competitor Competitors" at bounding box center [214, 47] width 101 height 20
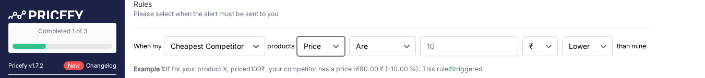
click at [340, 41] on select "Price Stock" at bounding box center [321, 47] width 48 height 20
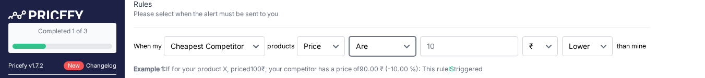
click at [378, 41] on select "Goes Up Goes Down Are" at bounding box center [382, 47] width 67 height 20
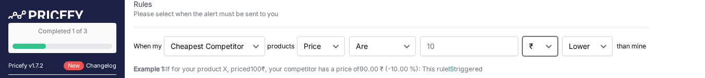
click at [549, 53] on select "% ₹" at bounding box center [539, 47] width 35 height 20
drag, startPoint x: 549, startPoint y: 53, endPoint x: 555, endPoint y: 53, distance: 6.3
click at [549, 53] on select "% ₹" at bounding box center [539, 47] width 35 height 20
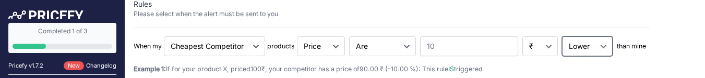
click at [591, 47] on select "Lower Higher" at bounding box center [587, 47] width 51 height 20
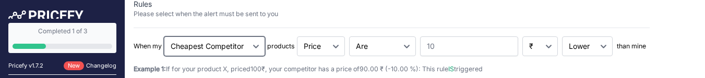
click at [197, 45] on select "Cheapest Competitor Highest Competitor Competitors" at bounding box center [214, 47] width 101 height 20
select select "highest"
click at [164, 37] on select "Cheapest Competitor Highest Competitor Competitors" at bounding box center [214, 47] width 101 height 20
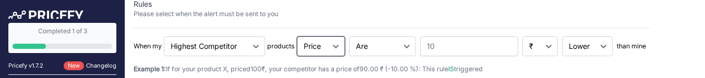
click at [316, 43] on select "Price Stock" at bounding box center [321, 47] width 48 height 20
click at [319, 43] on select "Price Stock" at bounding box center [321, 47] width 48 height 20
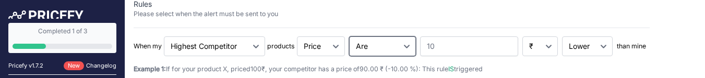
click at [363, 43] on select "Goes Up Goes Down Are" at bounding box center [382, 47] width 67 height 20
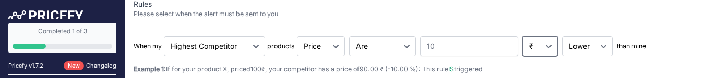
click at [537, 43] on select "% ₹" at bounding box center [539, 47] width 35 height 20
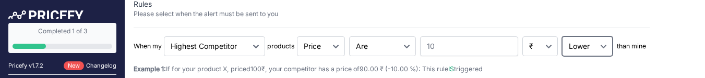
click at [571, 43] on select "Lower Higher" at bounding box center [587, 47] width 51 height 20
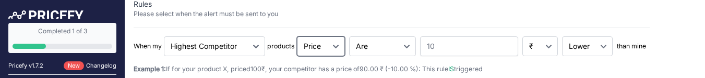
click at [315, 51] on select "Price Stock" at bounding box center [321, 47] width 48 height 20
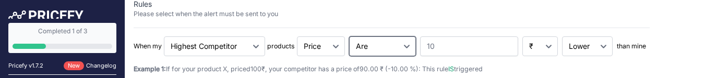
click at [385, 49] on select "Goes Up Goes Down Are" at bounding box center [382, 47] width 67 height 20
click at [388, 47] on select "Goes Up Goes Down Are" at bounding box center [382, 47] width 67 height 20
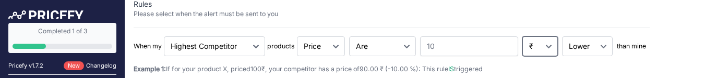
click at [541, 45] on select "% ₹" at bounding box center [539, 47] width 35 height 20
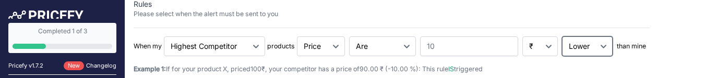
click at [582, 52] on select "Lower Higher" at bounding box center [587, 47] width 51 height 20
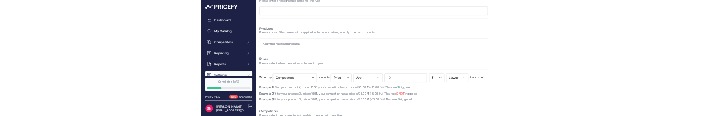
scroll to position [261, 0]
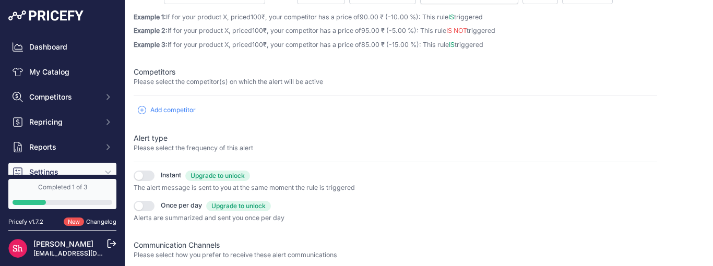
click at [175, 78] on span "Add competitor" at bounding box center [172, 110] width 45 height 8
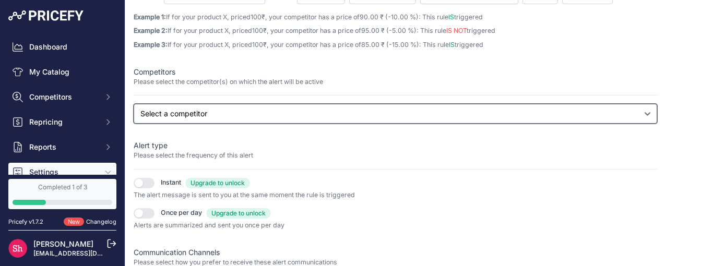
click at [176, 78] on select "Select a competitor All competitors [DOMAIN_NAME] [DOMAIN_NAME] [DOMAIN_NAME]" at bounding box center [396, 114] width 524 height 20
click at [173, 78] on select "Select a competitor All competitors [DOMAIN_NAME] [DOMAIN_NAME] [DOMAIN_NAME]" at bounding box center [396, 114] width 524 height 20
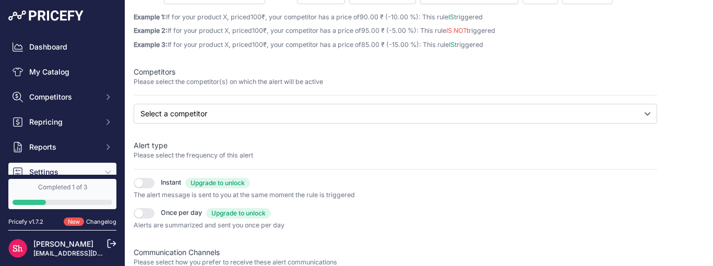
click at [191, 78] on div "Competitors Please select the competitor(s) on which the alert will be active" at bounding box center [396, 81] width 524 height 29
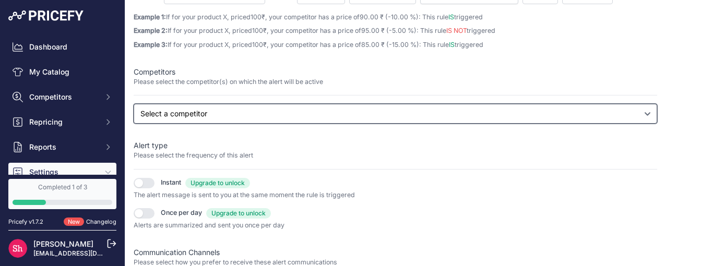
click at [187, 78] on select "Select a competitor All competitors [DOMAIN_NAME] [DOMAIN_NAME] [DOMAIN_NAME]" at bounding box center [396, 114] width 524 height 20
click at [231, 78] on select "Select a competitor All competitors [DOMAIN_NAME] [DOMAIN_NAME] [DOMAIN_NAME]" at bounding box center [396, 114] width 524 height 20
click at [134, 78] on select "Select a competitor All competitors [DOMAIN_NAME] [DOMAIN_NAME] [DOMAIN_NAME]" at bounding box center [396, 114] width 524 height 20
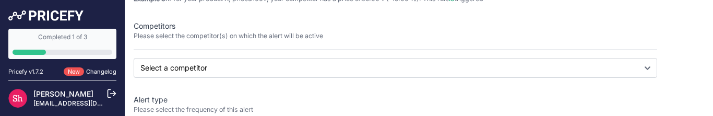
scroll to position [251, 0]
